Goal: Information Seeking & Learning: Find specific fact

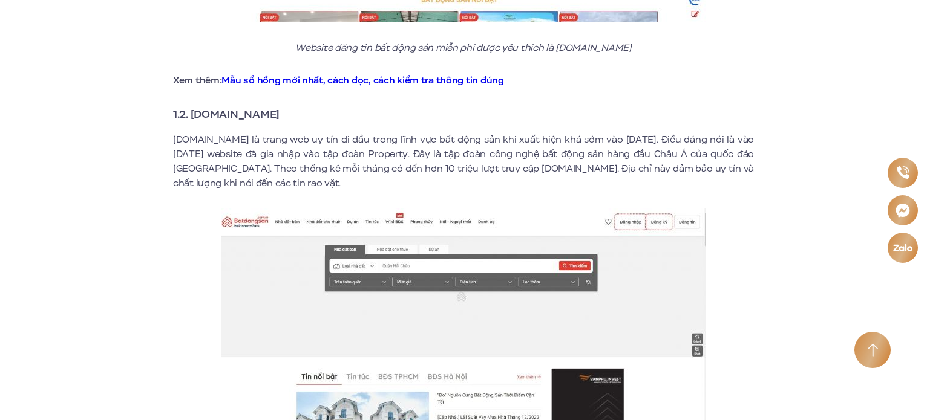
scroll to position [968, 0]
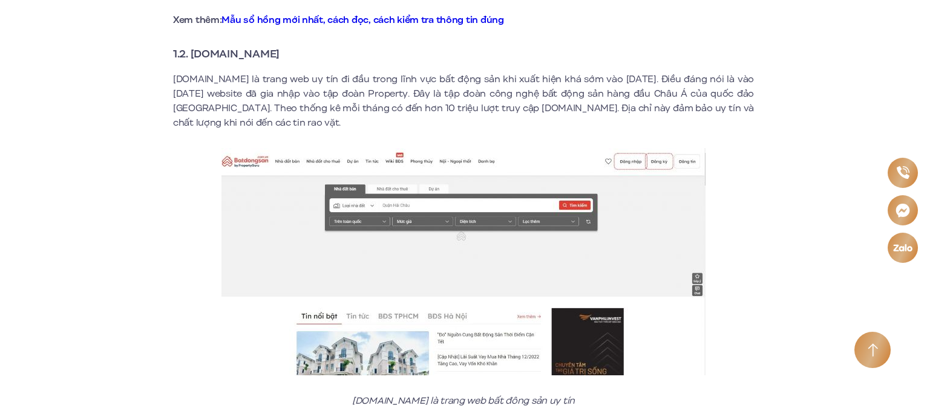
drag, startPoint x: 194, startPoint y: 40, endPoint x: 315, endPoint y: 38, distance: 120.4
click at [315, 45] on h3 "1.2. [DOMAIN_NAME]" at bounding box center [463, 53] width 581 height 17
copy strong "[DOMAIN_NAME]"
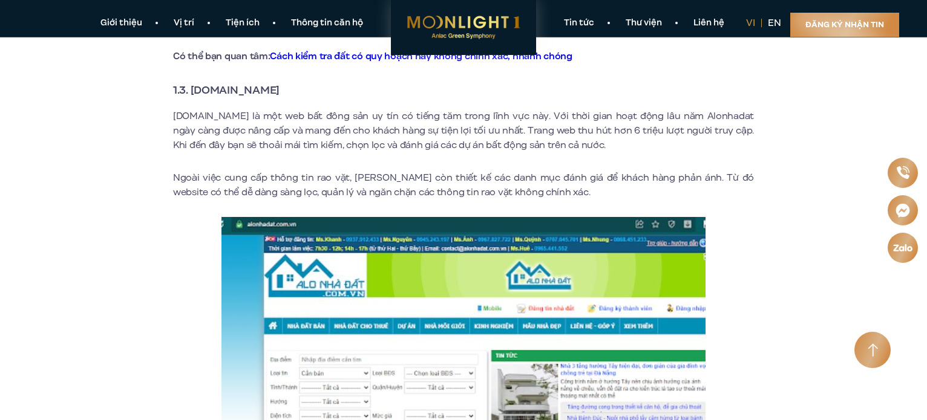
scroll to position [1331, 0]
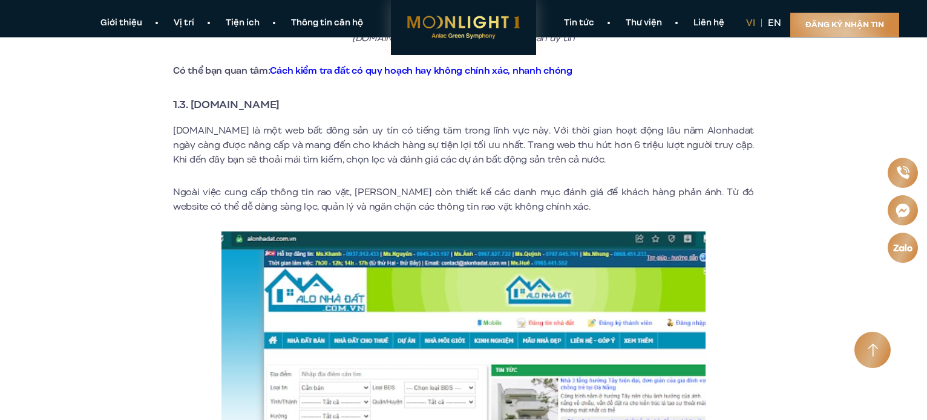
drag, startPoint x: 192, startPoint y: 89, endPoint x: 333, endPoint y: 91, distance: 141.0
click at [333, 96] on h3 "1.3. [DOMAIN_NAME]" at bounding box center [463, 104] width 581 height 17
copy strong "[DOMAIN_NAME]"
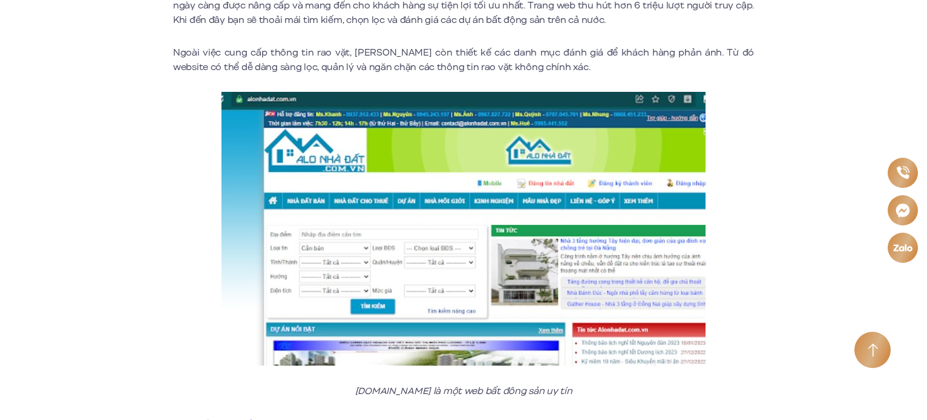
scroll to position [1754, 0]
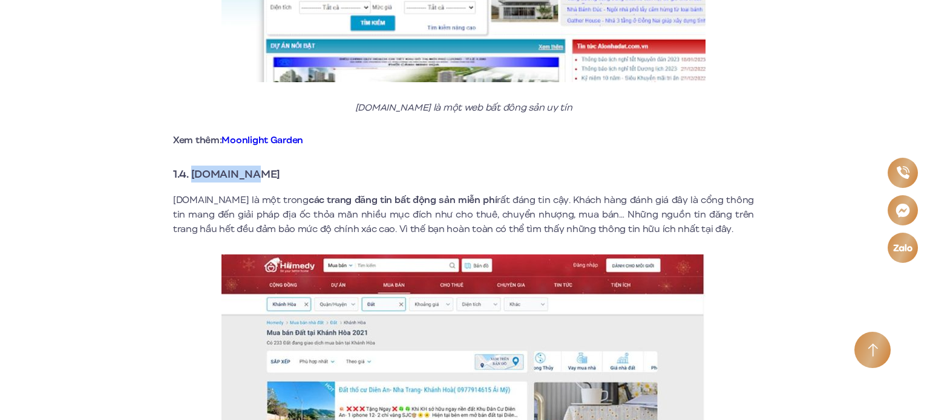
drag, startPoint x: 192, startPoint y: 158, endPoint x: 262, endPoint y: 168, distance: 70.2
click at [262, 168] on h3 "1.4. [DOMAIN_NAME]" at bounding box center [463, 174] width 581 height 17
copy strong "[DOMAIN_NAME]"
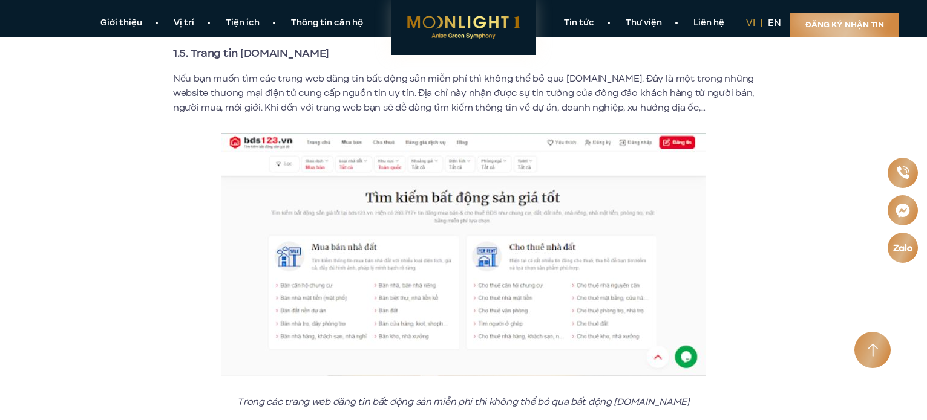
scroll to position [2117, 0]
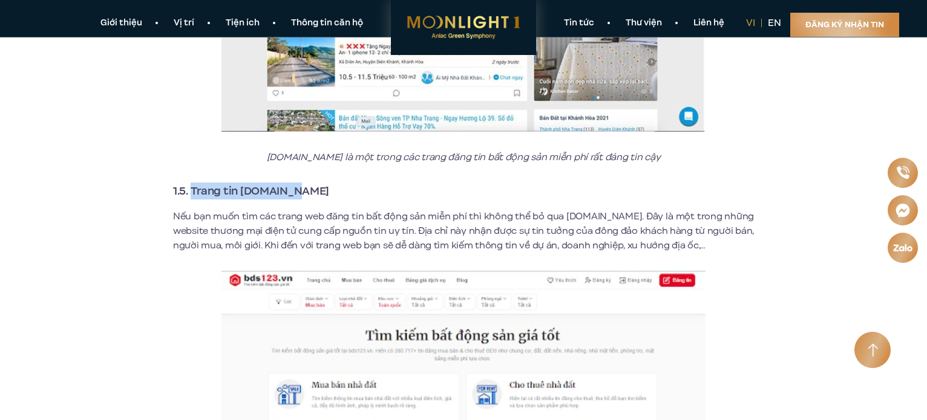
drag, startPoint x: 190, startPoint y: 177, endPoint x: 298, endPoint y: 181, distance: 107.8
click at [298, 183] on h3 "1.5. Trang tin [DOMAIN_NAME]" at bounding box center [463, 191] width 581 height 17
copy strong "Trang tin [DOMAIN_NAME]"
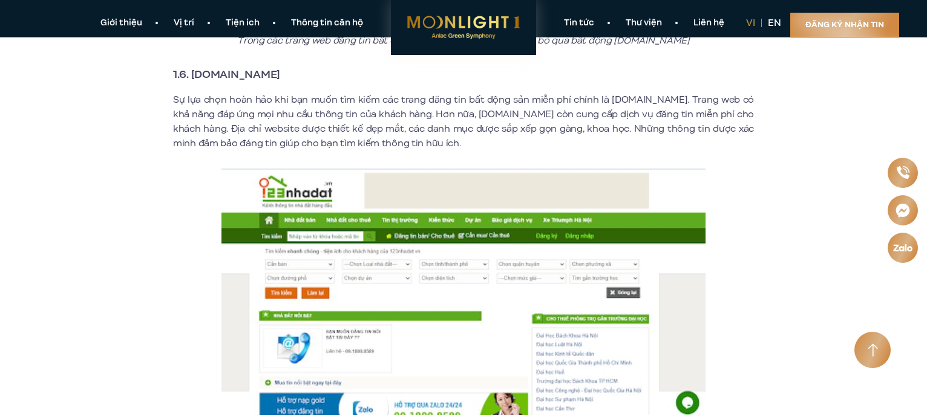
scroll to position [2541, 0]
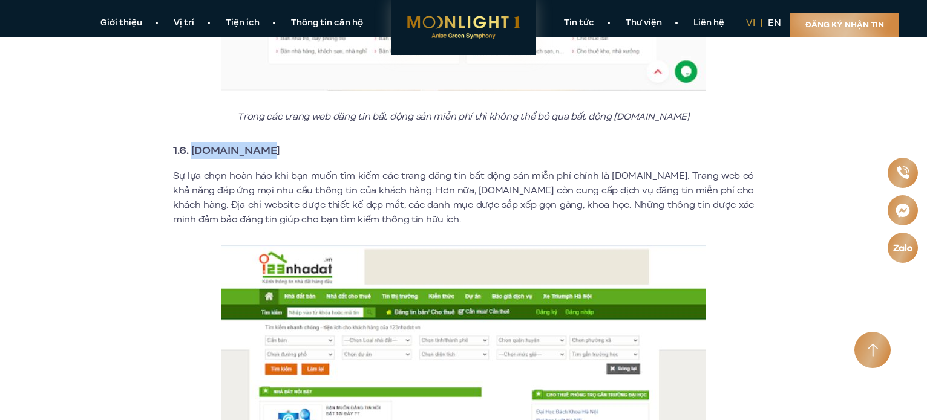
drag, startPoint x: 192, startPoint y: 134, endPoint x: 290, endPoint y: 137, distance: 98.0
click at [290, 142] on h3 "1.6. [DOMAIN_NAME]" at bounding box center [463, 150] width 581 height 17
copy strong "[DOMAIN_NAME]"
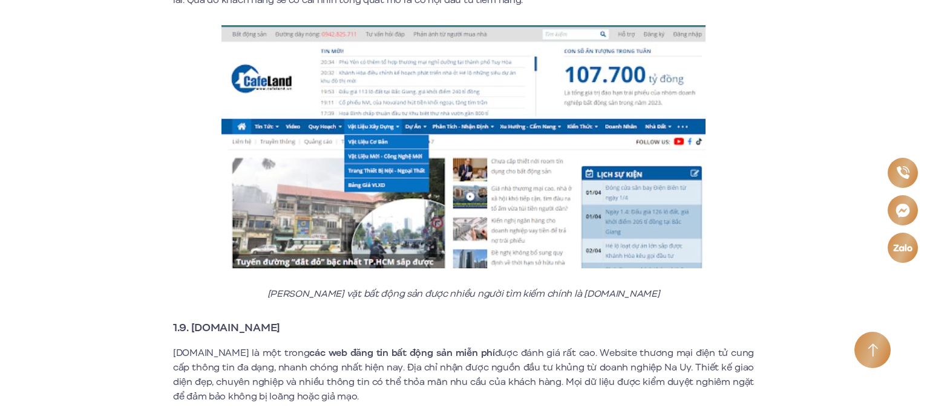
scroll to position [3811, 0]
